Goal: Information Seeking & Learning: Learn about a topic

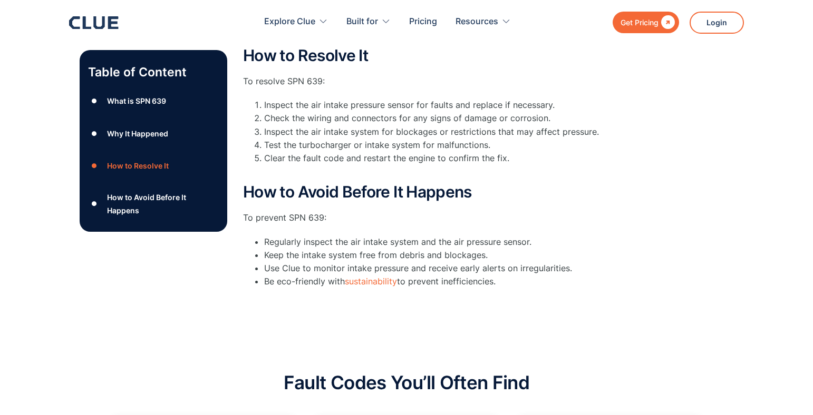
scroll to position [211, 0]
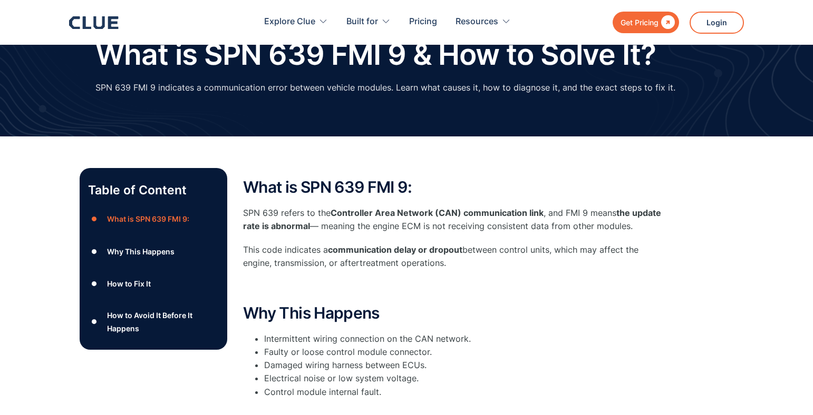
click at [628, 307] on h2 "Why This Happens" at bounding box center [454, 313] width 422 height 17
